Goal: Information Seeking & Learning: Learn about a topic

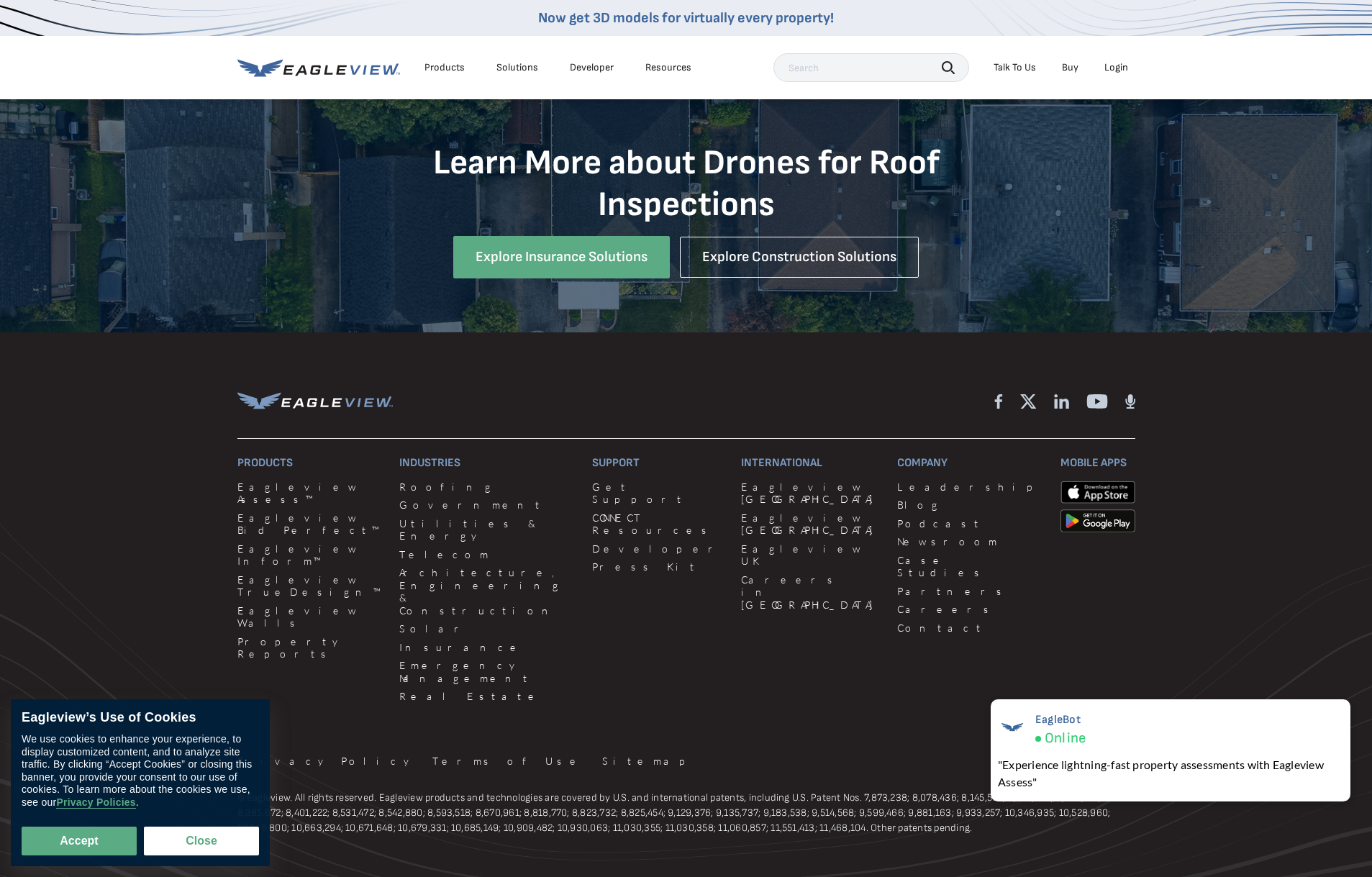
scroll to position [1589, 0]
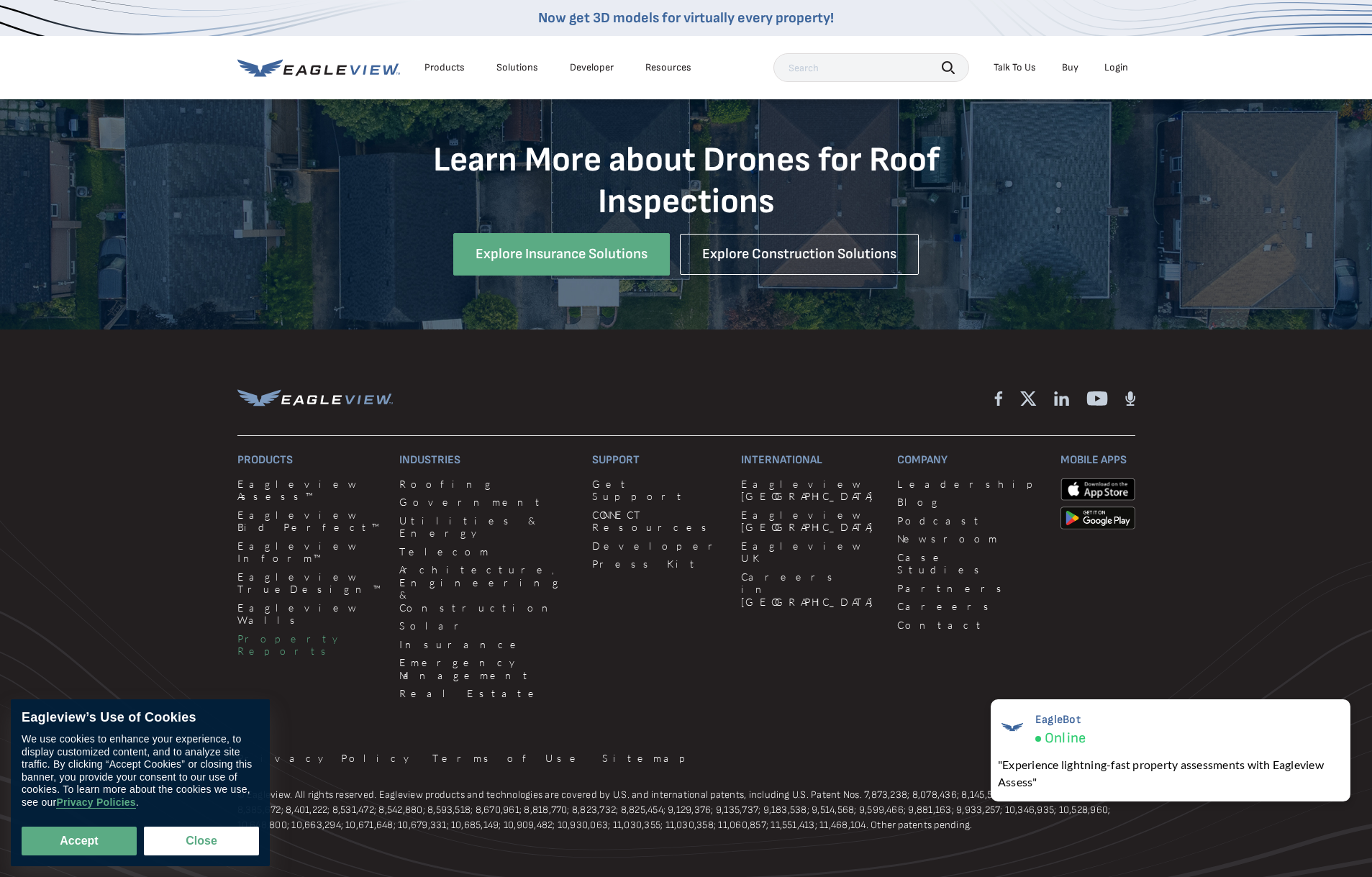
click at [312, 632] on link "Property Reports" at bounding box center [310, 644] width 146 height 25
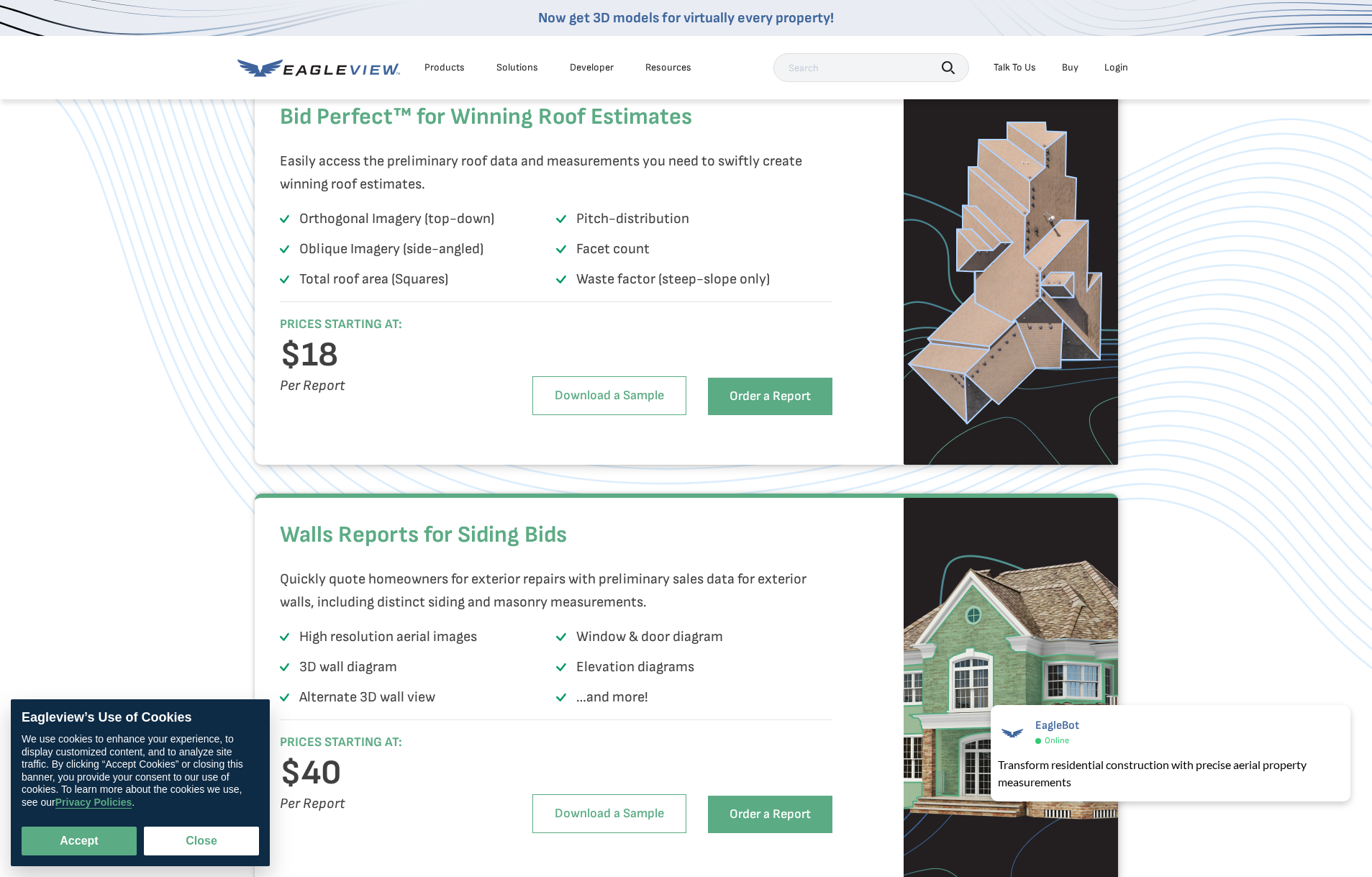
scroll to position [1008, 0]
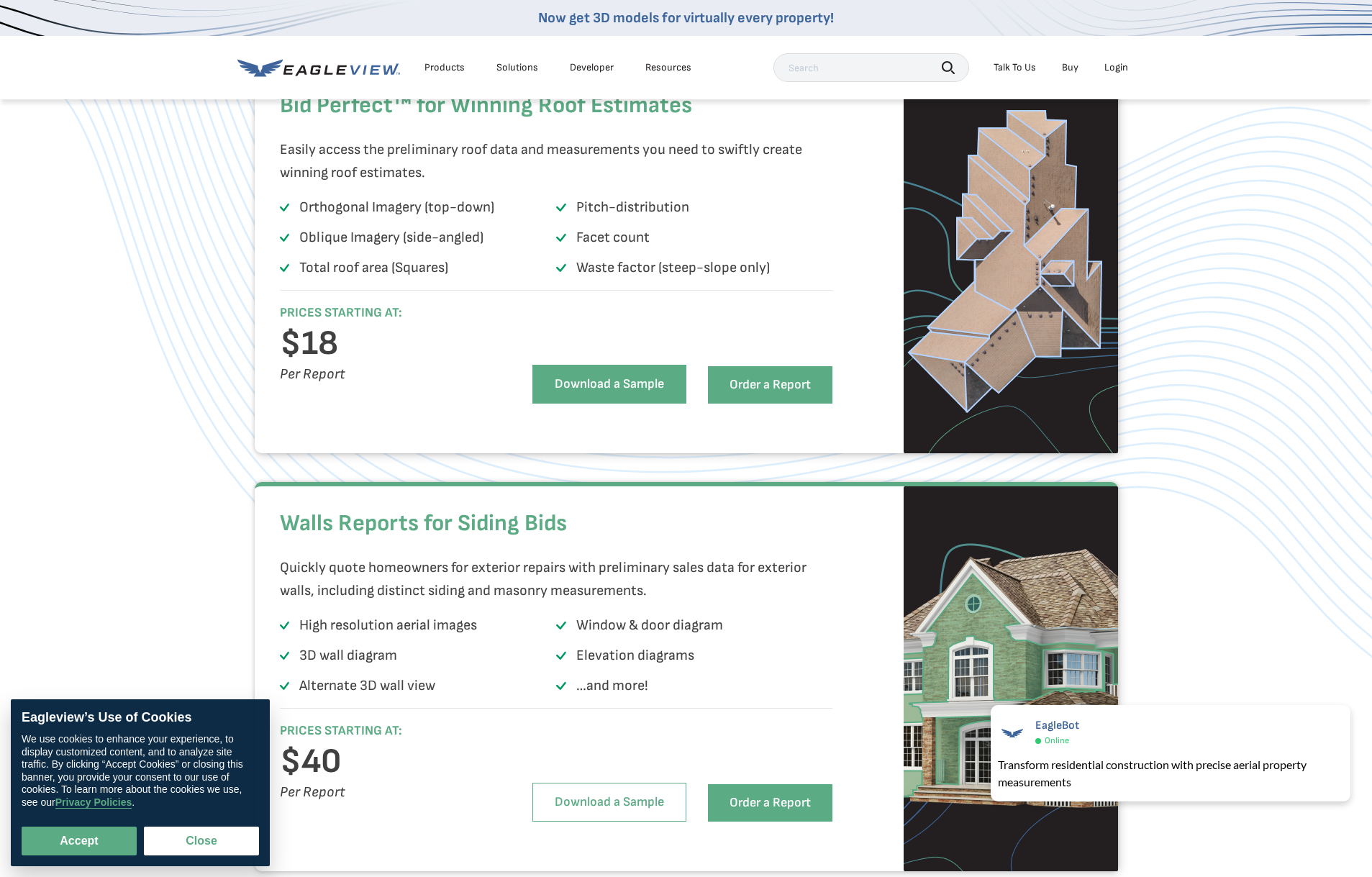
click at [628, 404] on link "Download a Sample" at bounding box center [609, 384] width 154 height 39
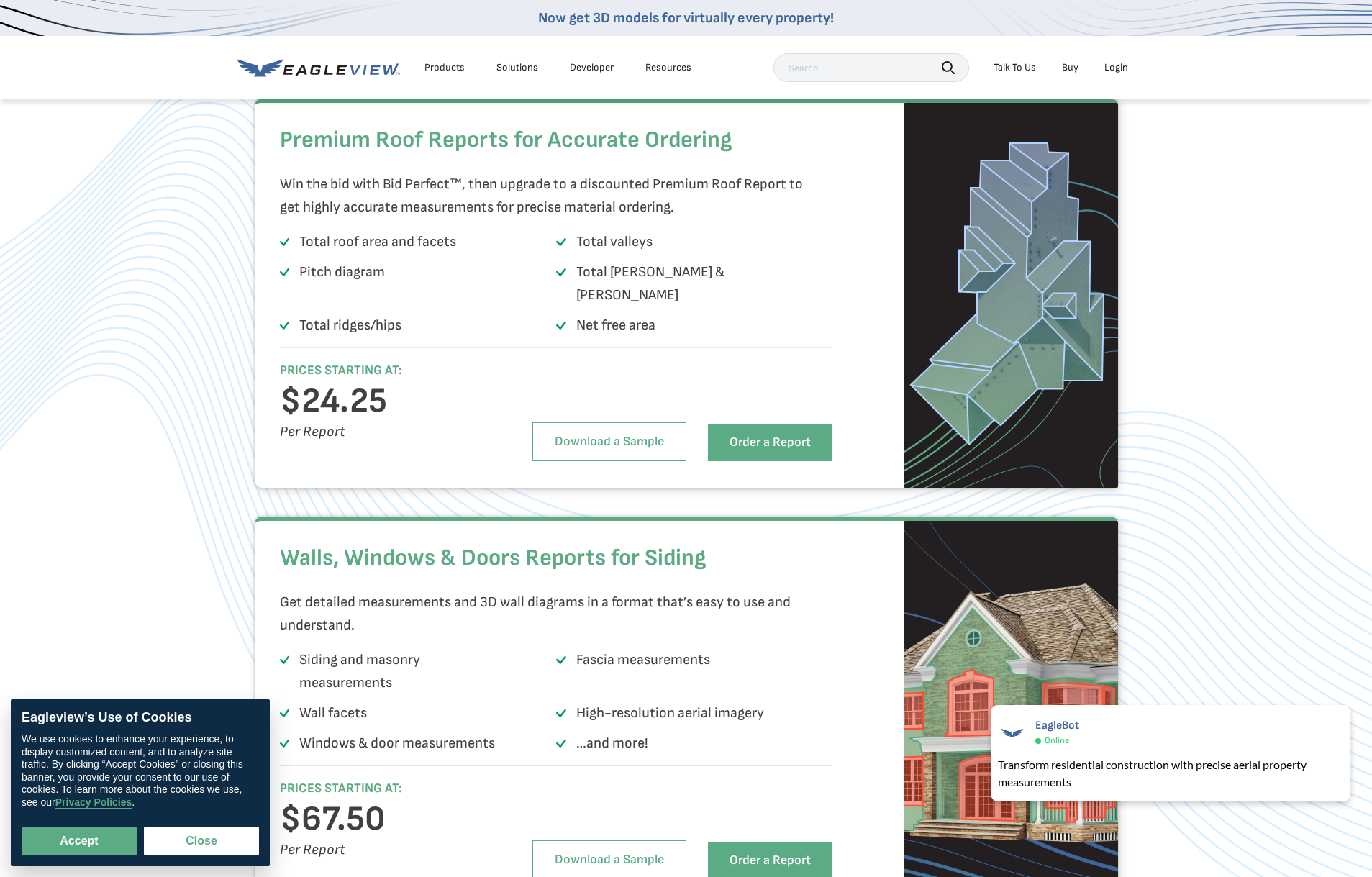
scroll to position [2006, 0]
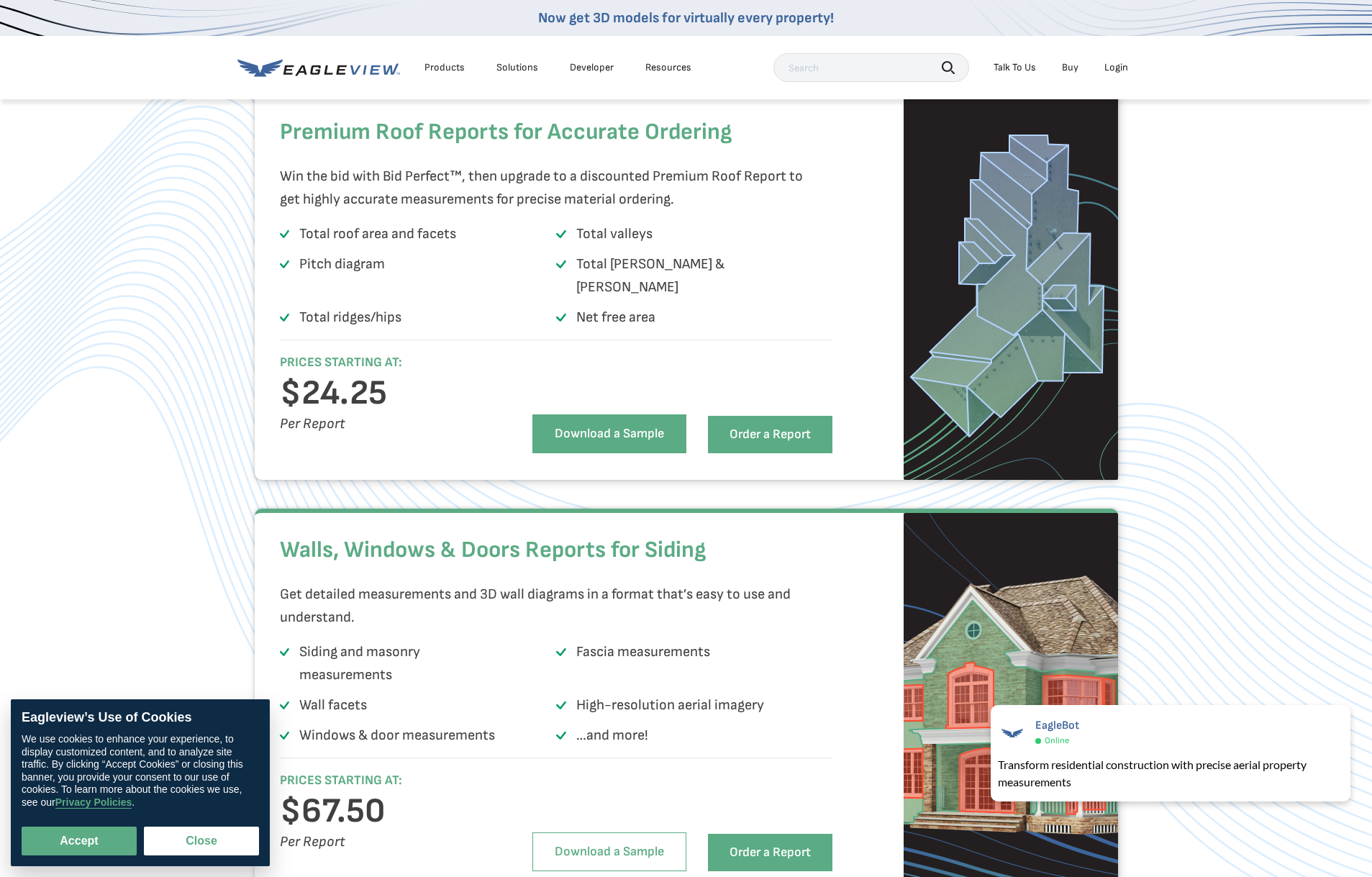
click at [648, 444] on link "Download a Sample" at bounding box center [609, 433] width 154 height 39
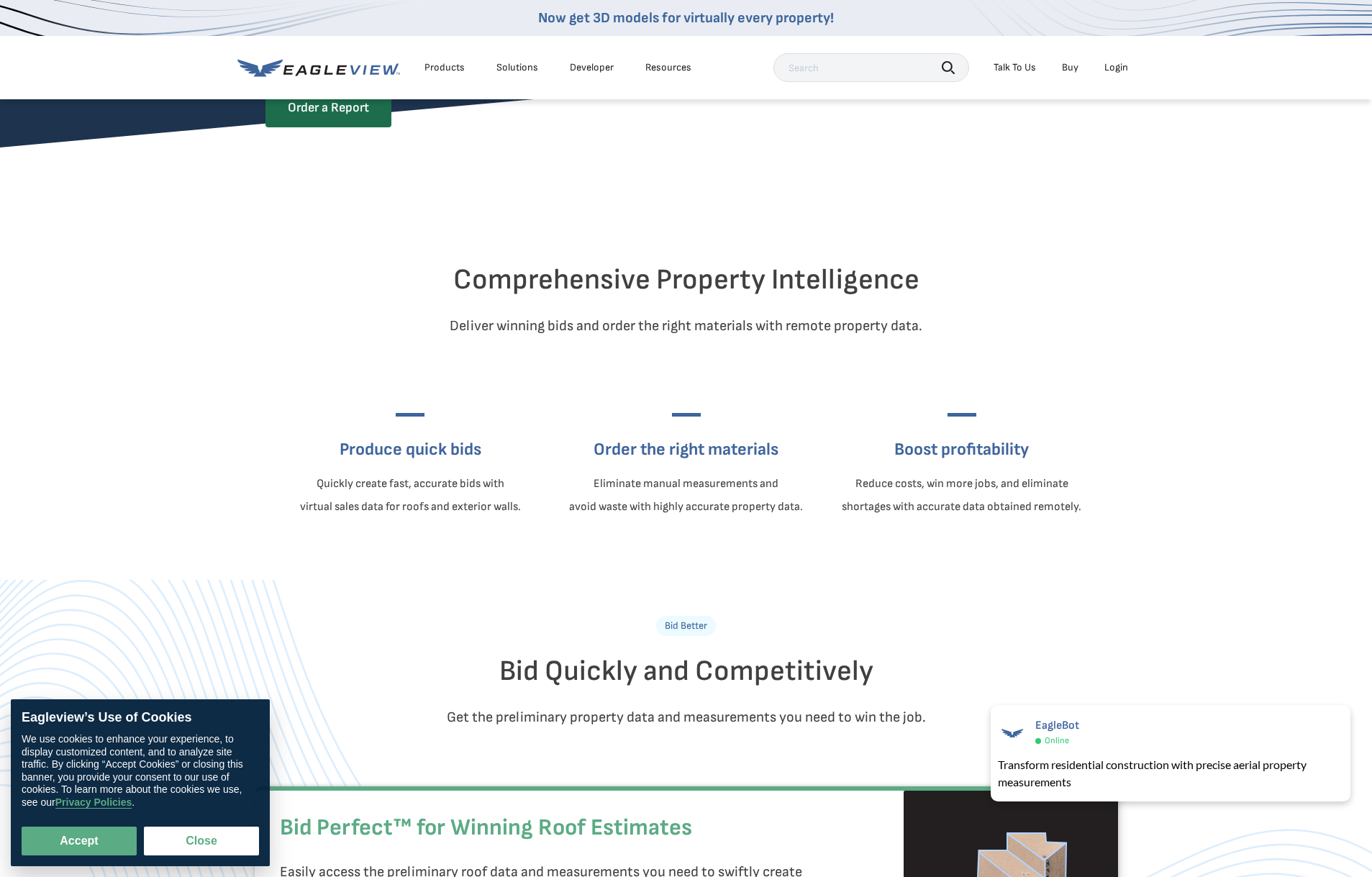
scroll to position [0, 0]
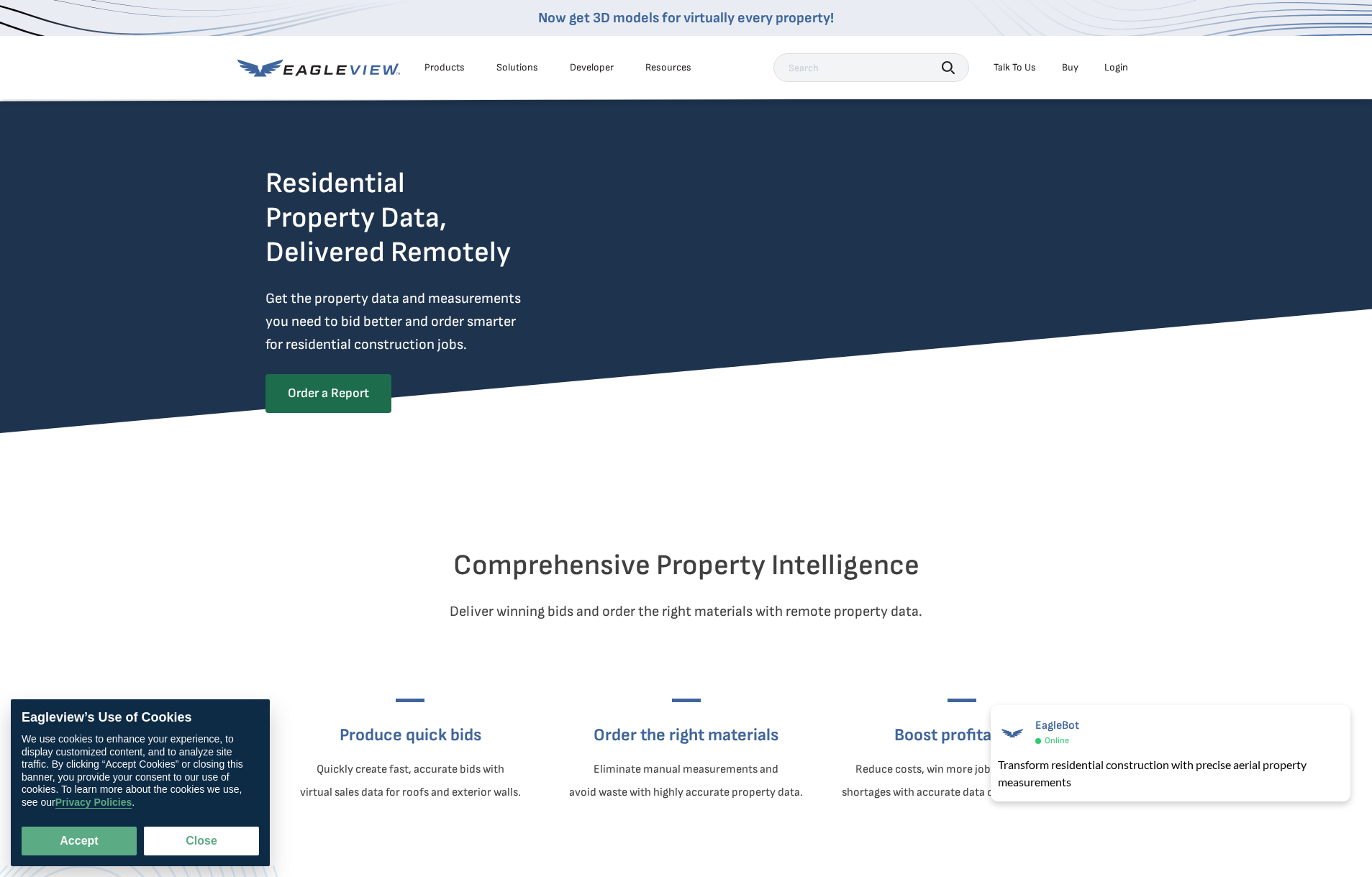
click at [455, 70] on div "Products" at bounding box center [445, 67] width 40 height 13
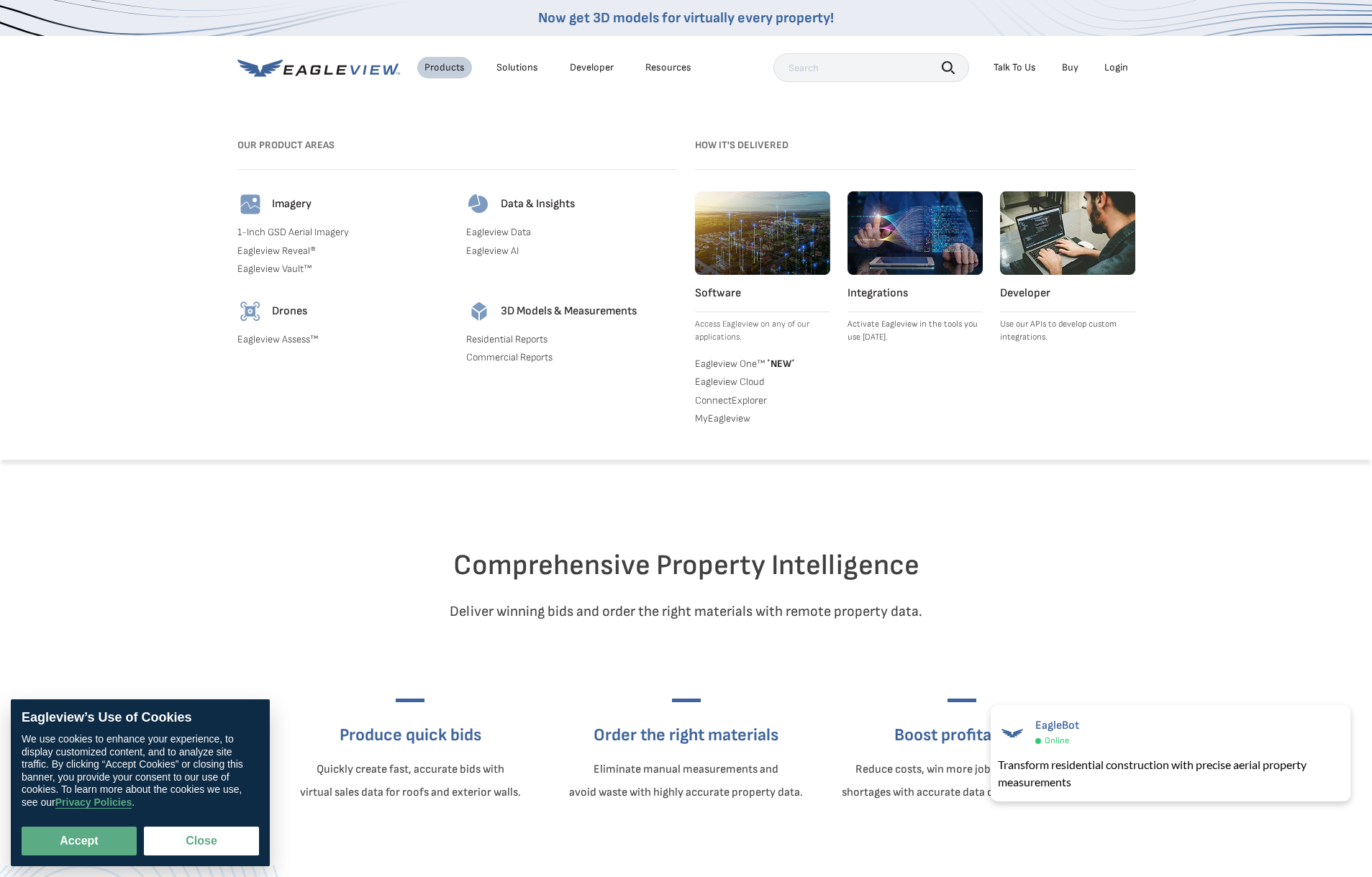
click at [522, 341] on link "Residential Reports" at bounding box center [572, 340] width 212 height 13
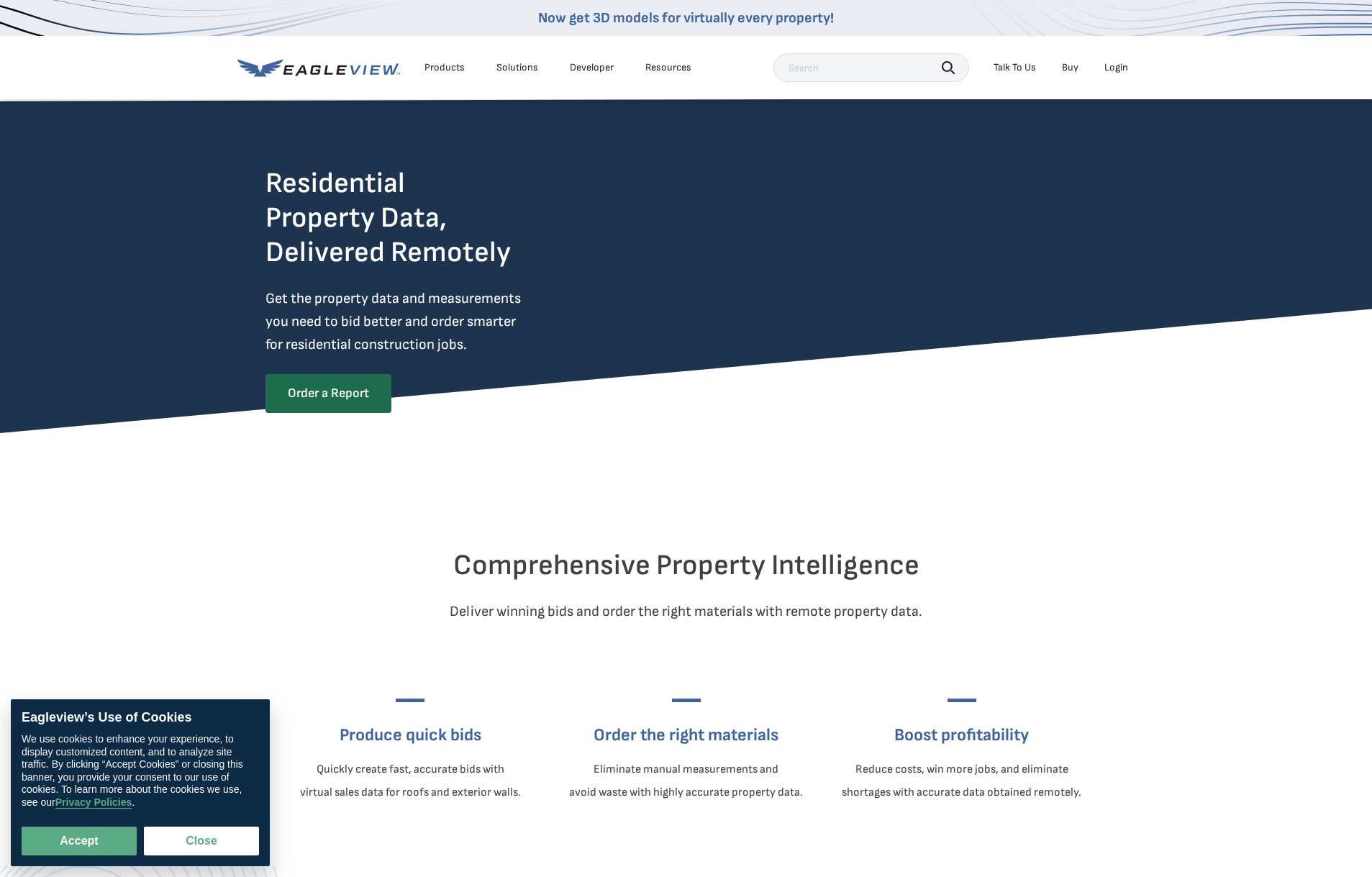
click at [293, 75] on icon at bounding box center [318, 68] width 162 height 18
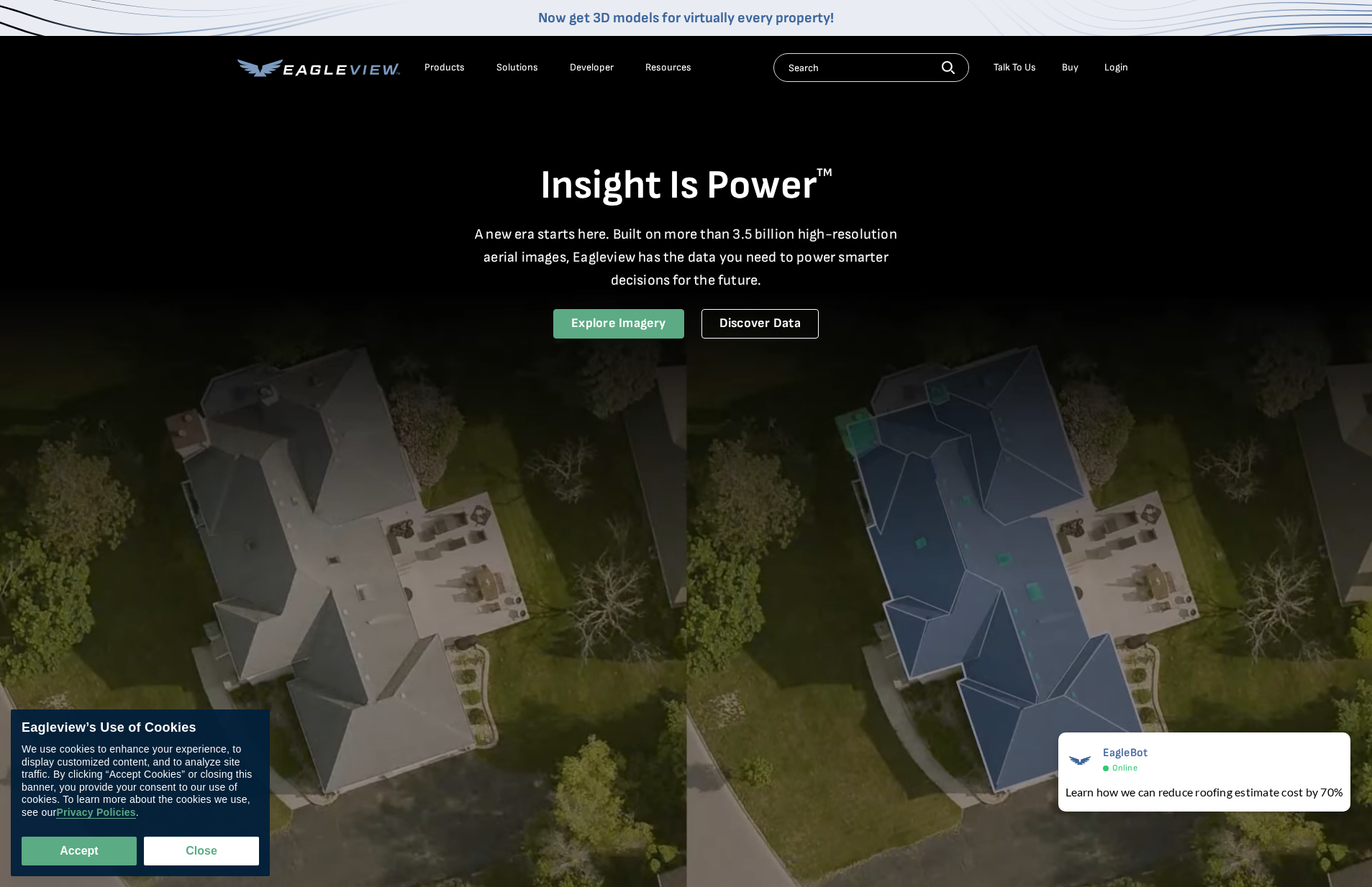
click at [635, 332] on link "Explore Imagery" at bounding box center [619, 324] width 131 height 30
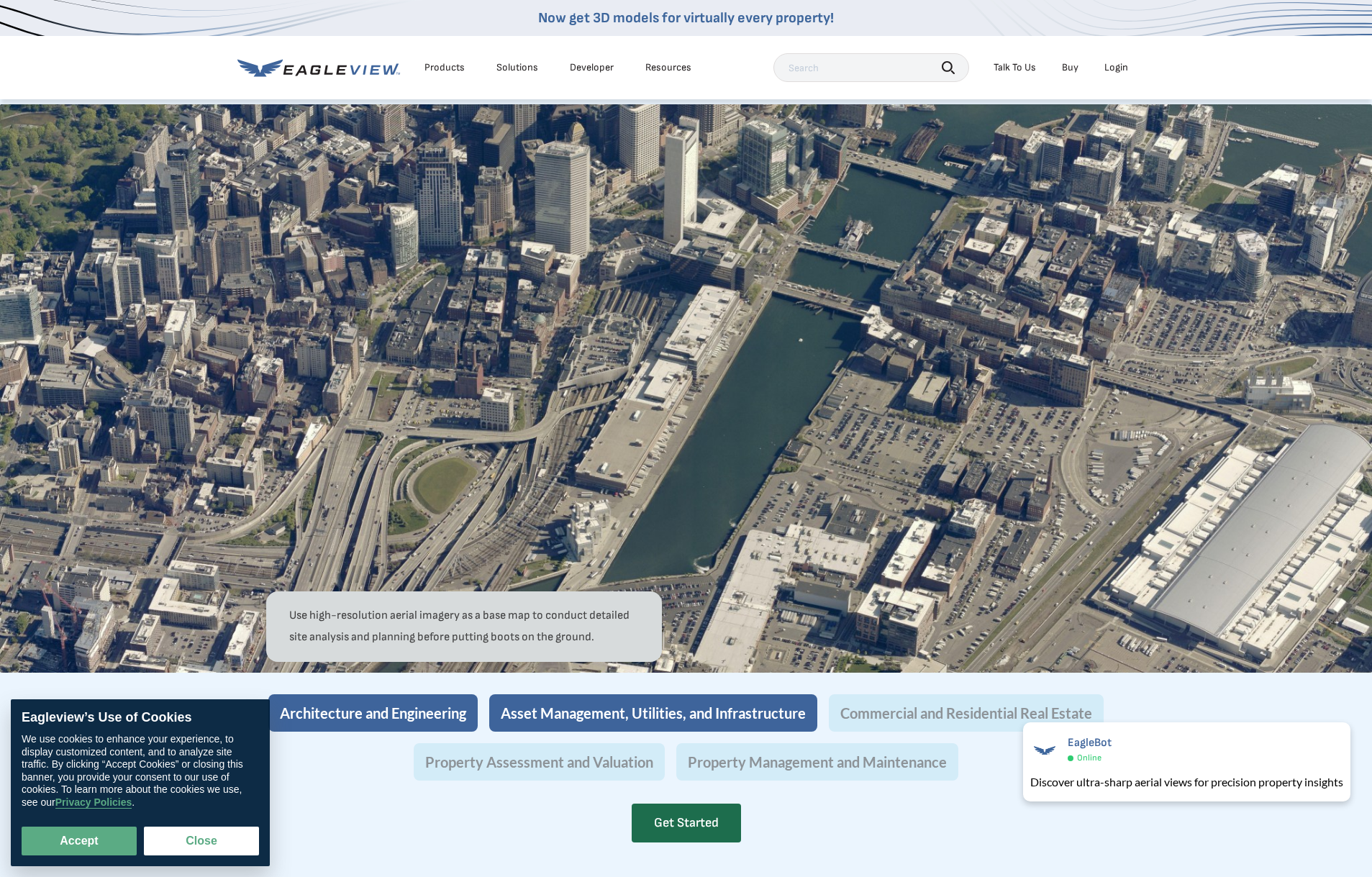
scroll to position [1221, 0]
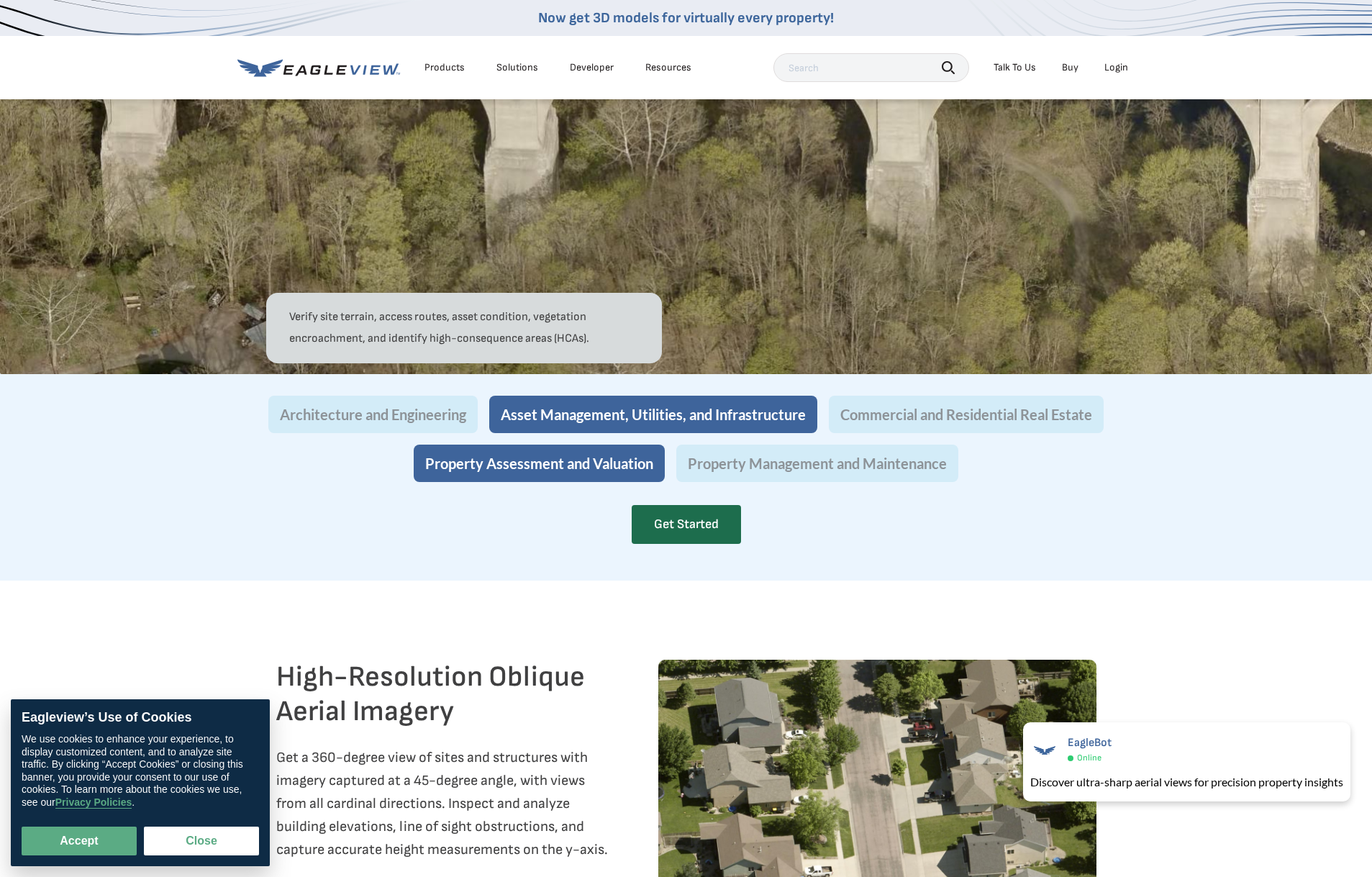
click at [642, 482] on button "Property Assessment and Valuation" at bounding box center [539, 463] width 251 height 38
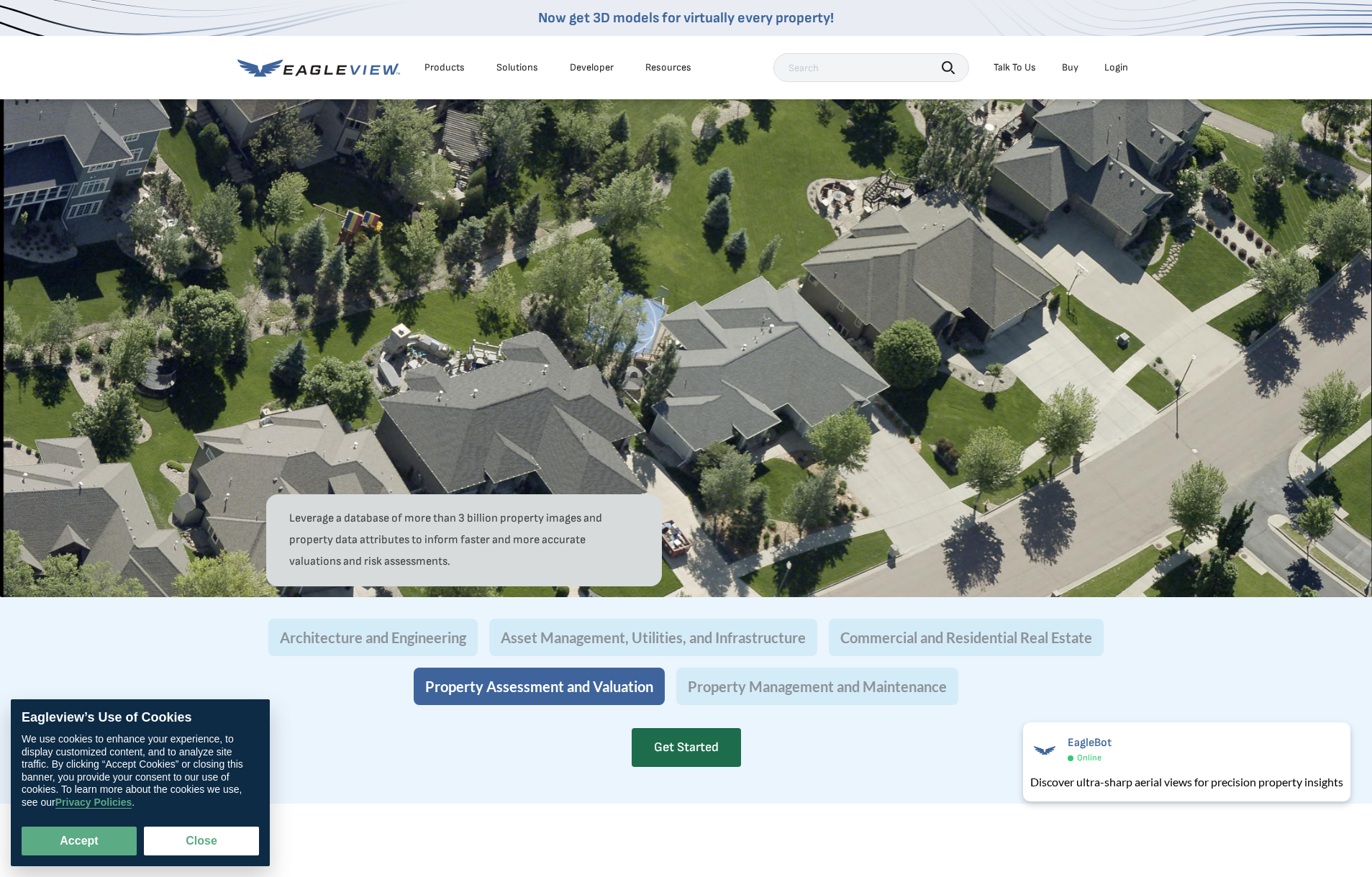
scroll to position [995, 0]
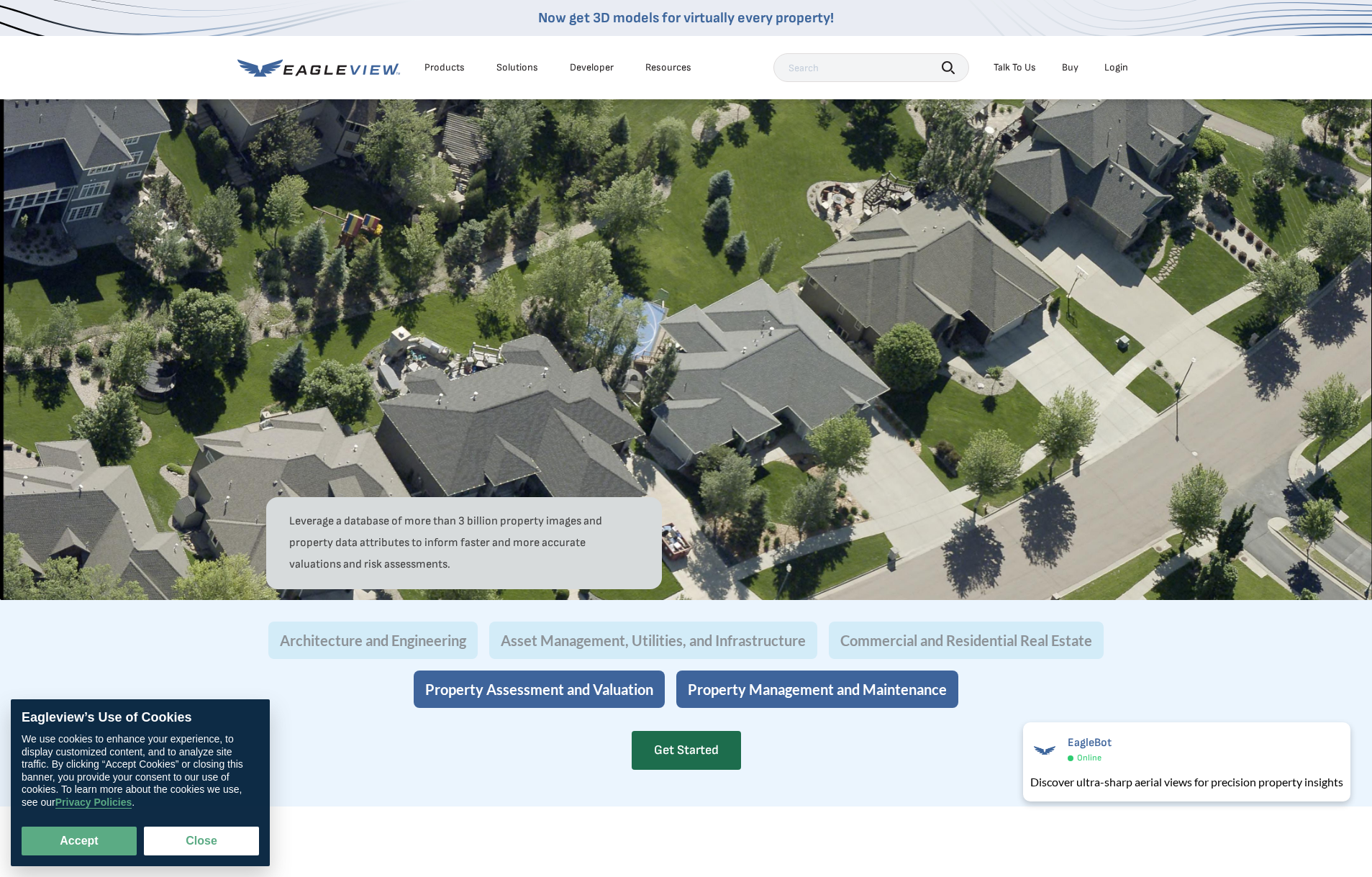
click at [810, 708] on button "Property Management and Maintenance" at bounding box center [817, 689] width 282 height 38
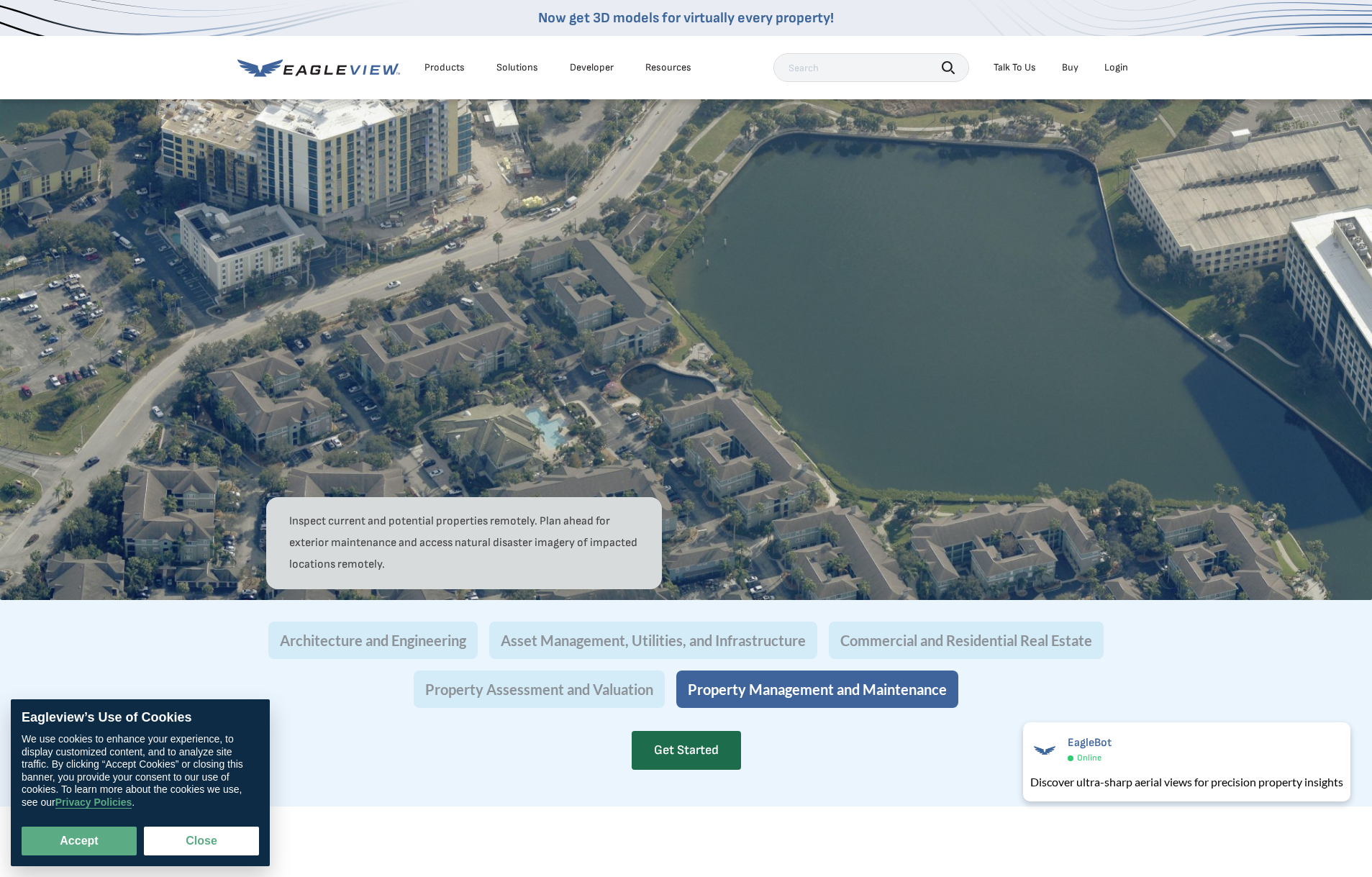
click at [774, 731] on div "Architecture and Engineering Asset Management, Utilities, and Infrastructure Co…" at bounding box center [687, 665] width 863 height 131
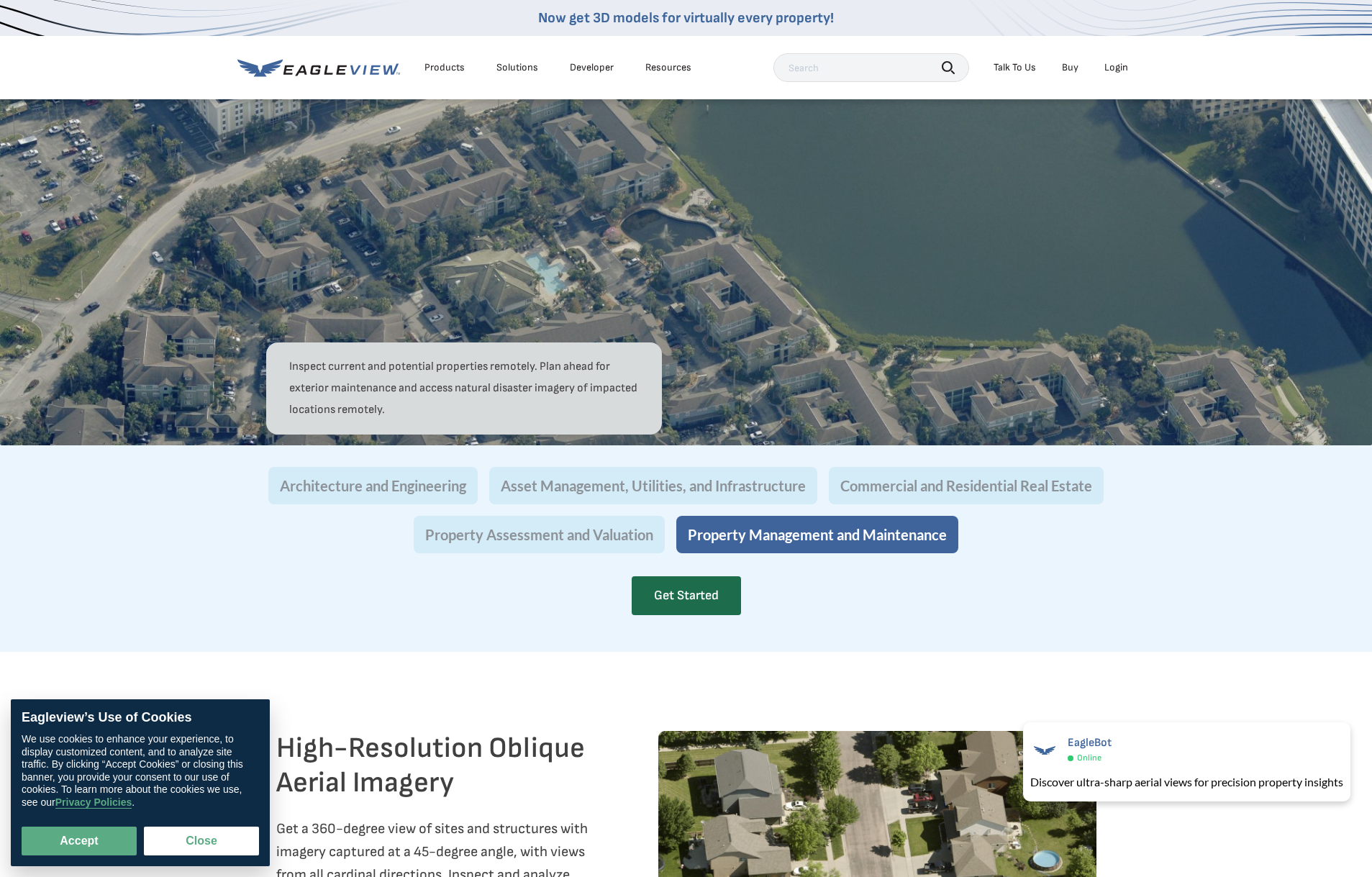
scroll to position [1302, 0]
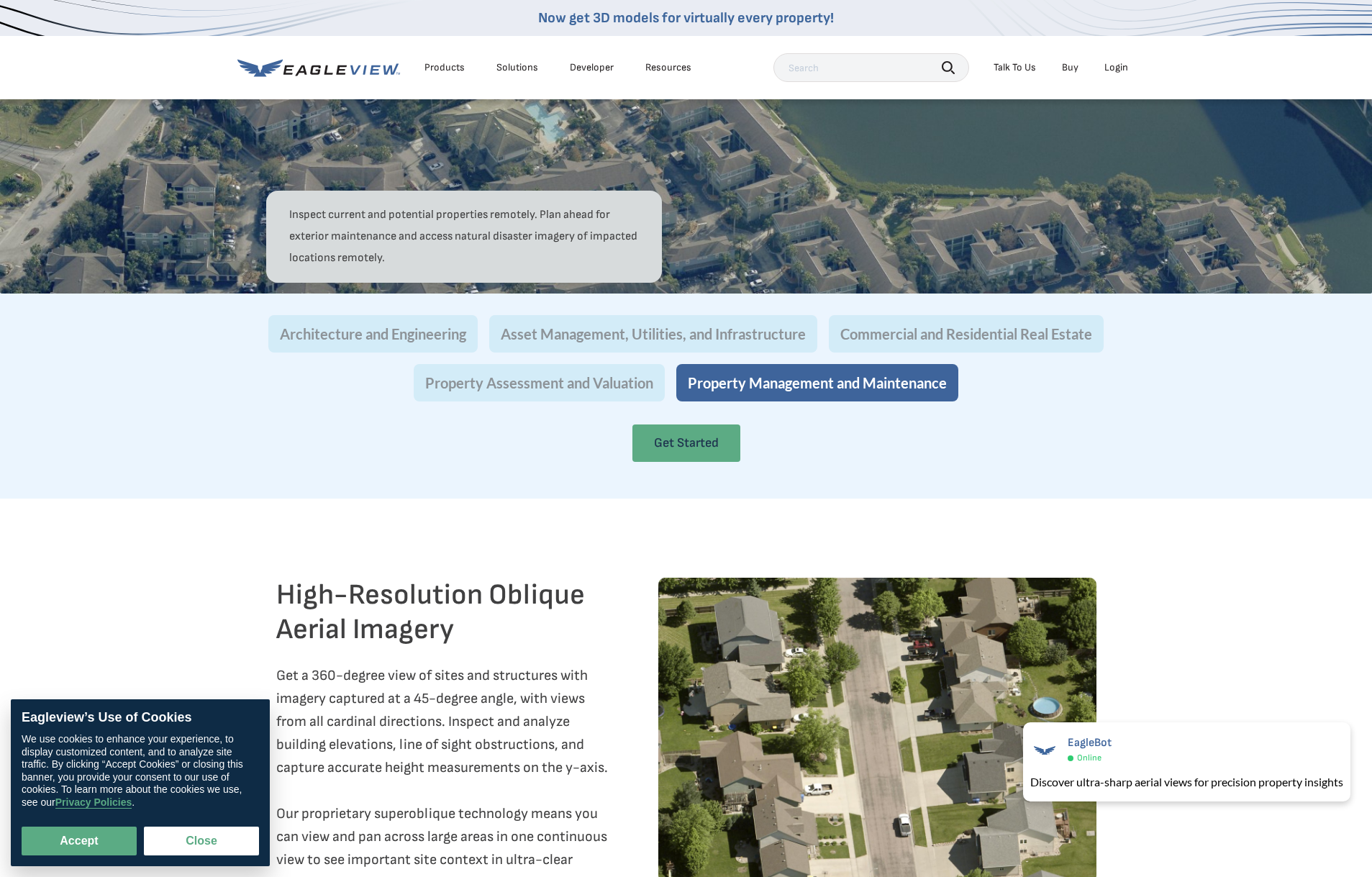
click at [686, 462] on link "Get Started" at bounding box center [686, 443] width 108 height 38
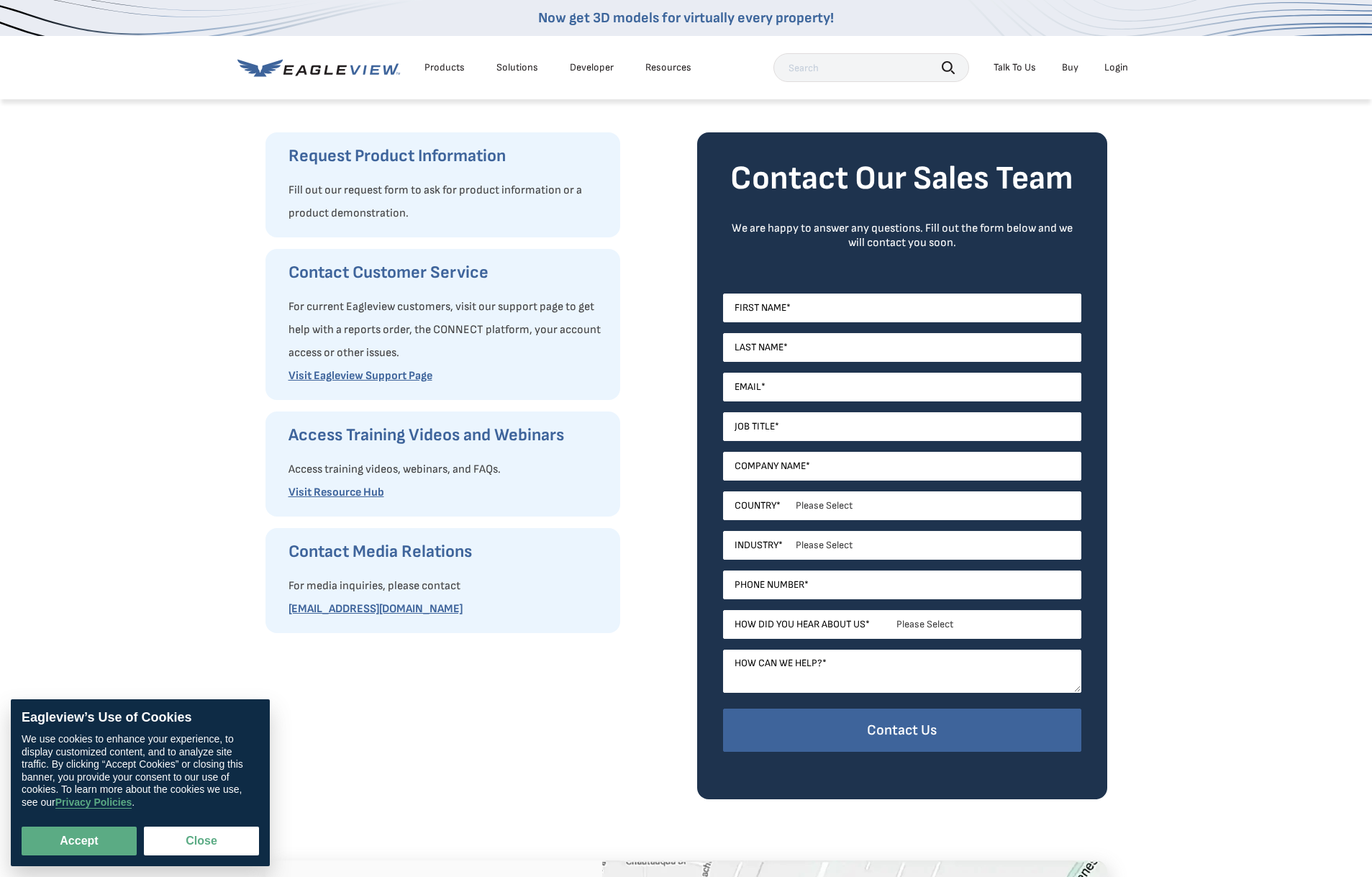
click at [523, 179] on p "Fill out our request form to ask for product information or a product demonstra…" at bounding box center [447, 202] width 317 height 46
click at [501, 277] on h3 "Contact Customer Service" at bounding box center [447, 273] width 317 height 23
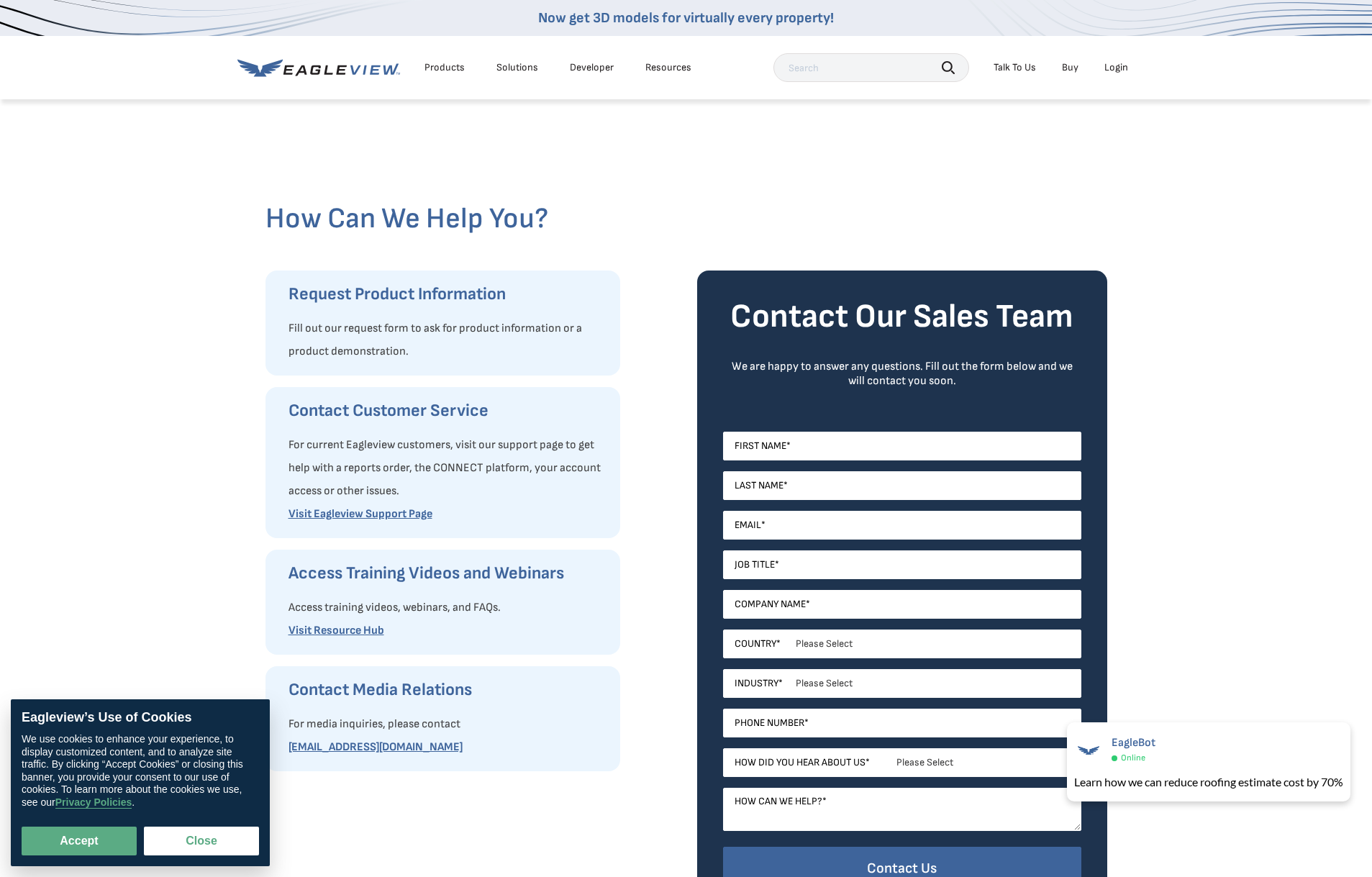
click at [704, 65] on div "Products Solutions Developer Resources Search Talk To Us Buy Login" at bounding box center [686, 67] width 898 height 63
click at [679, 68] on div "Resources" at bounding box center [668, 67] width 46 height 13
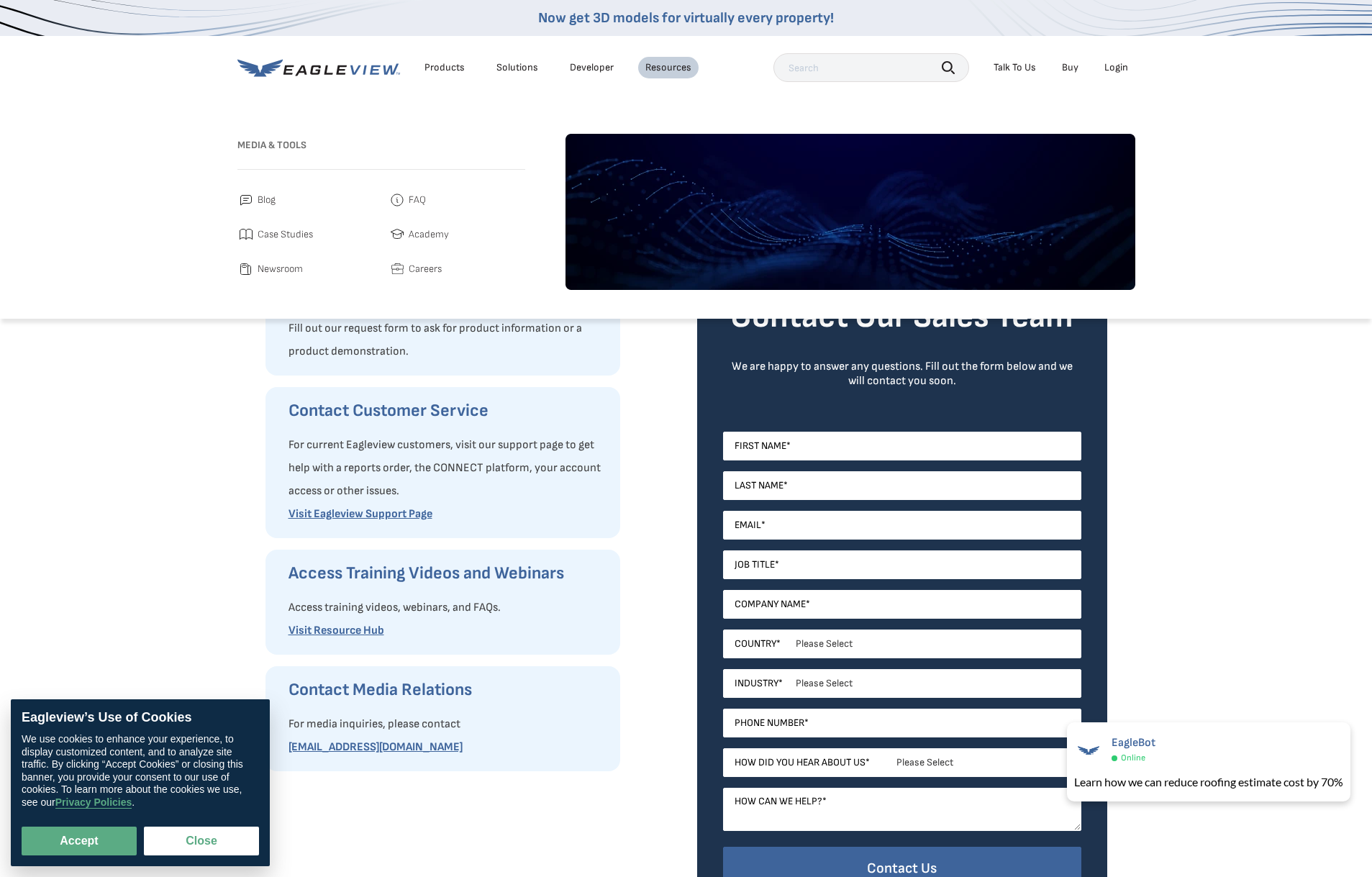
click at [449, 237] on link "Academy" at bounding box center [457, 235] width 137 height 18
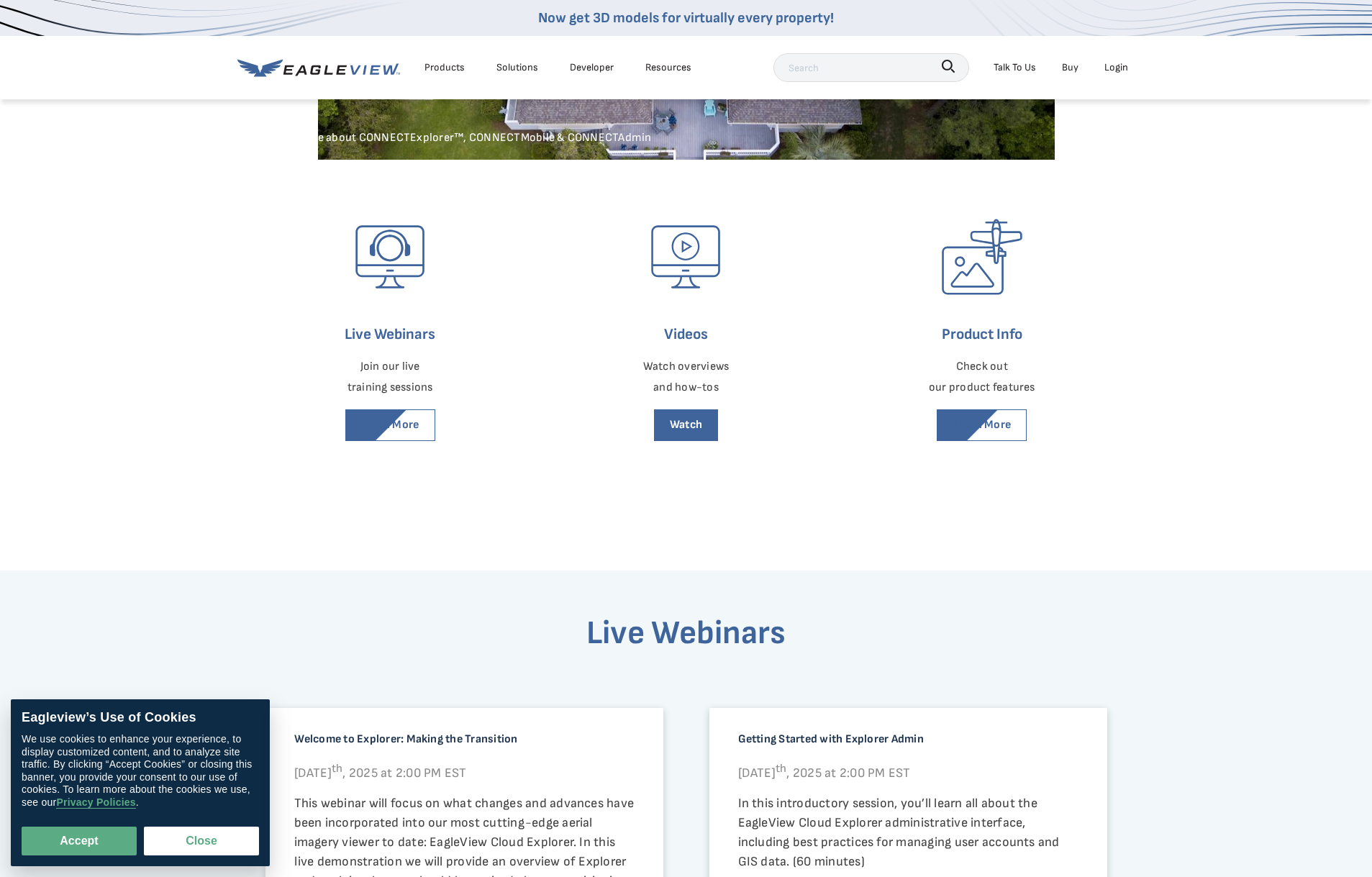
click at [698, 430] on link "Watch" at bounding box center [686, 425] width 65 height 32
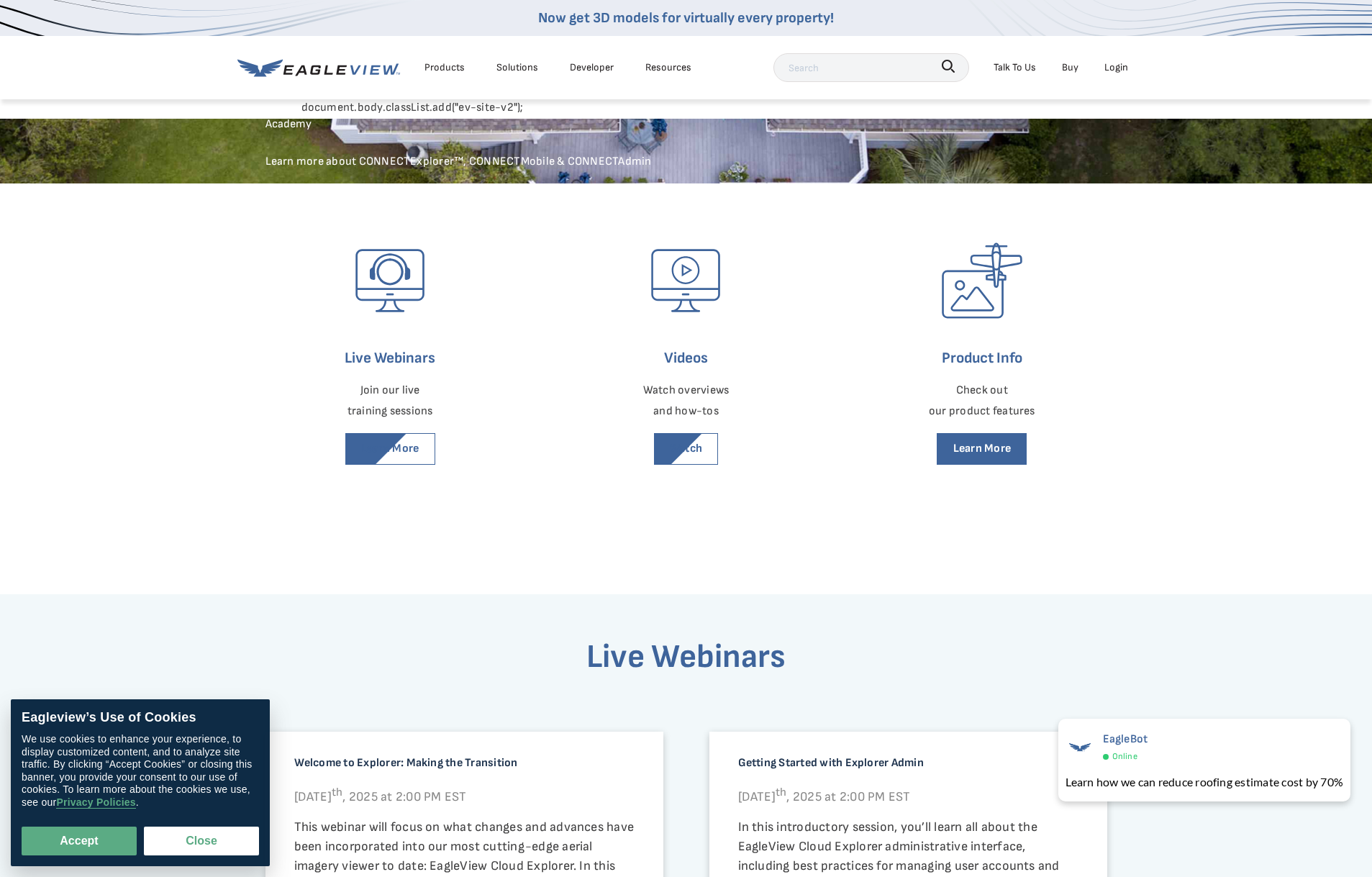
click at [999, 454] on link "Learn More" at bounding box center [982, 449] width 90 height 32
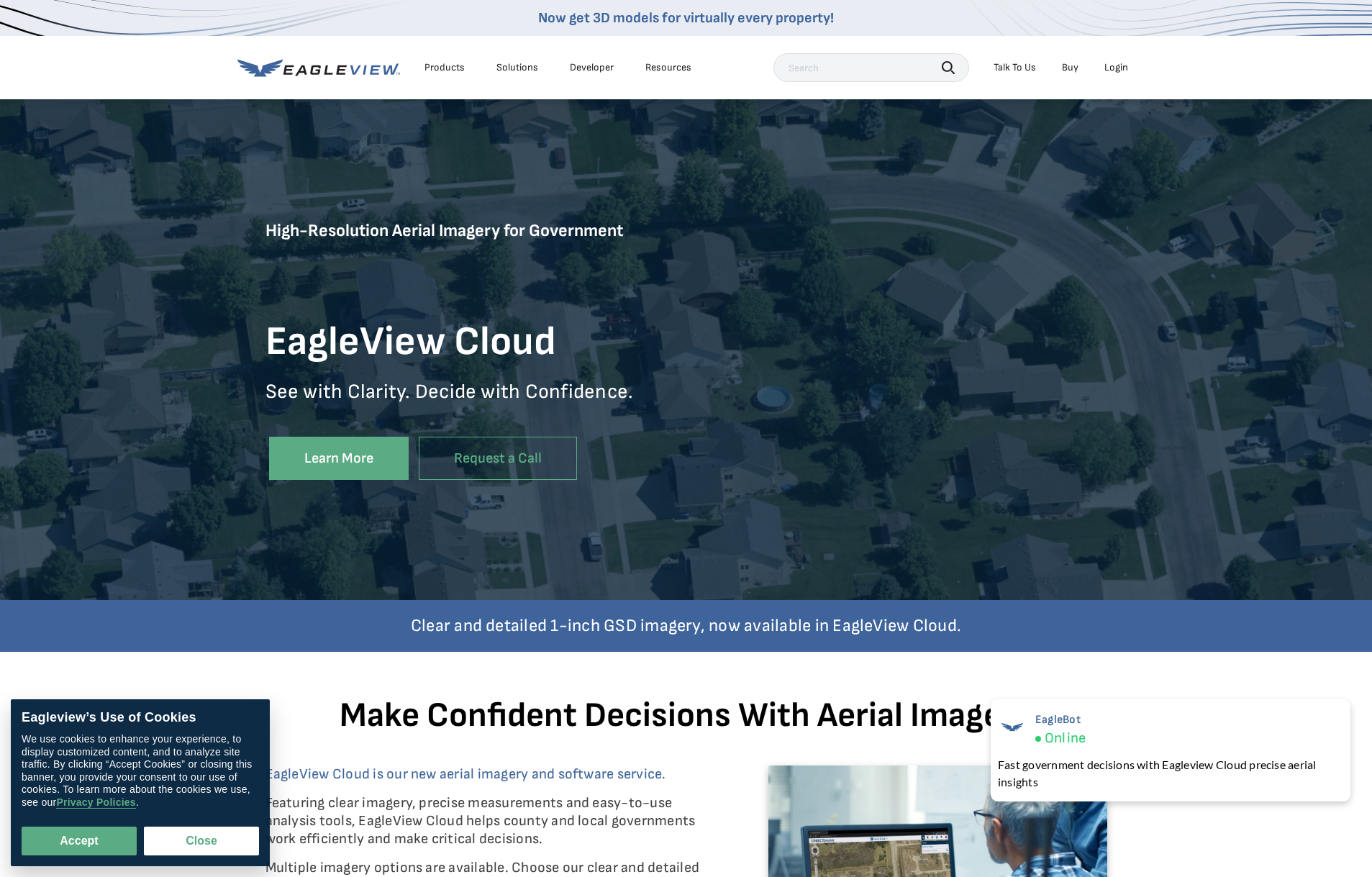
click at [1032, 205] on div "High-Resolution Aerial Imagery for Government EagleView Cloud See with Clarity.…" at bounding box center [686, 349] width 842 height 504
